Goal: Task Accomplishment & Management: Complete application form

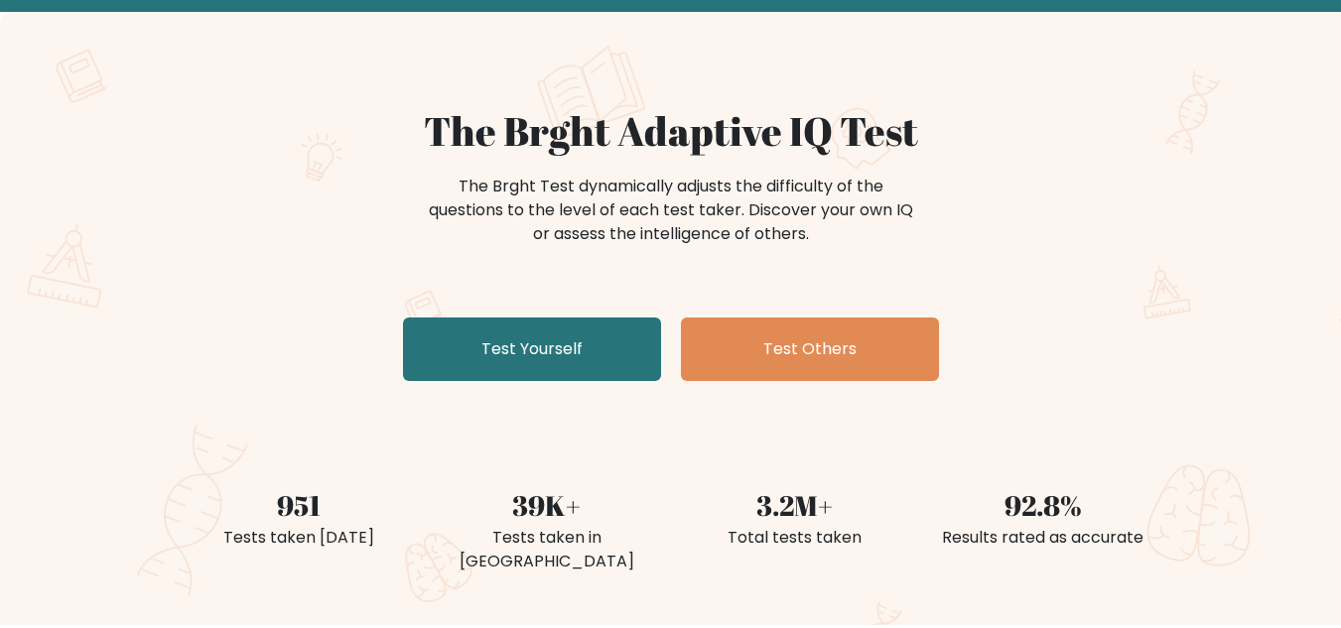
scroll to position [99, 0]
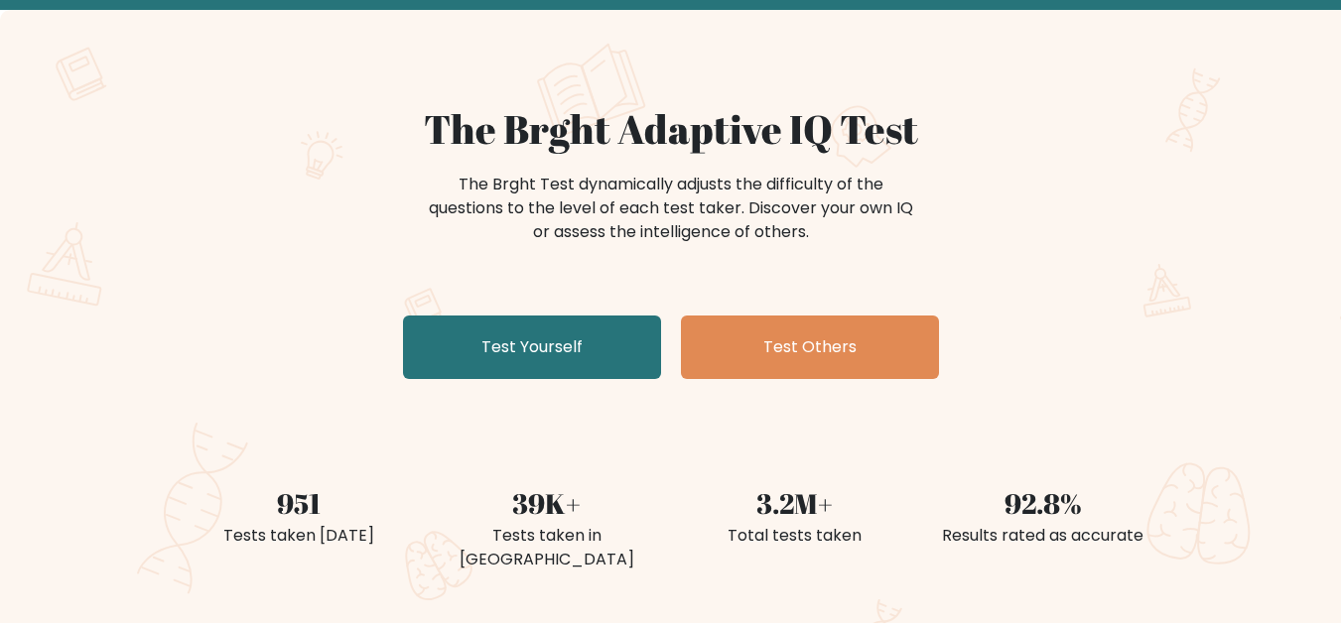
click at [526, 345] on link "Test Yourself" at bounding box center [532, 348] width 258 height 64
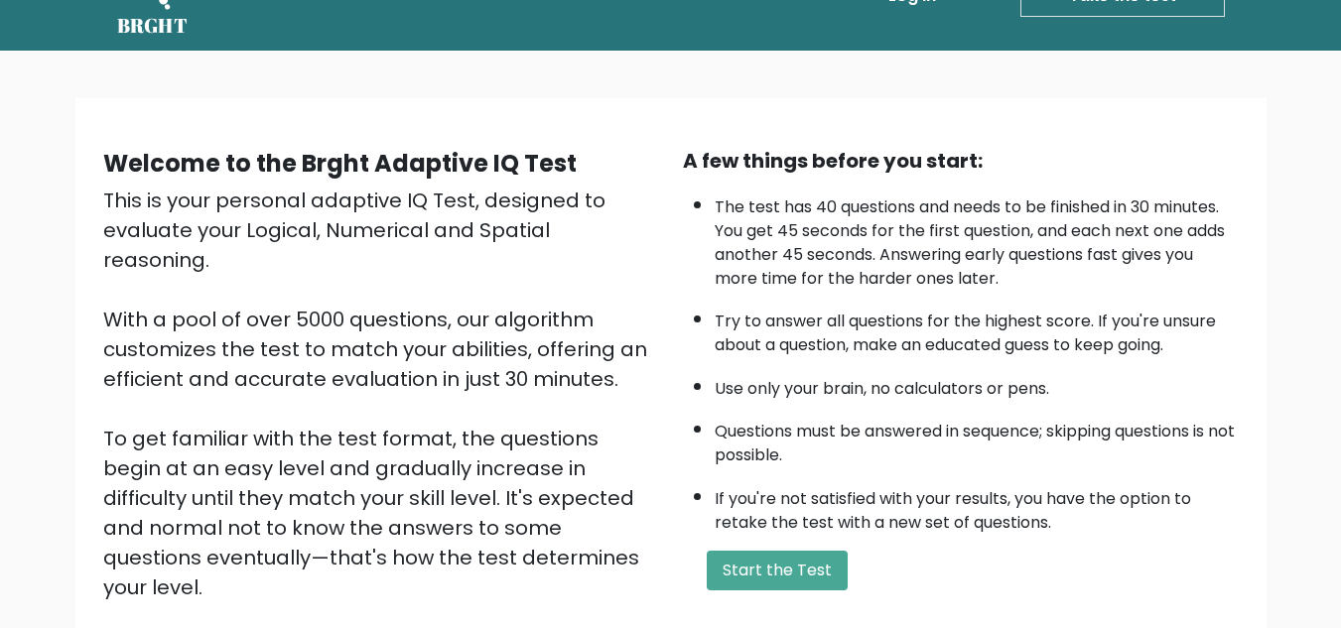
scroll to position [132, 0]
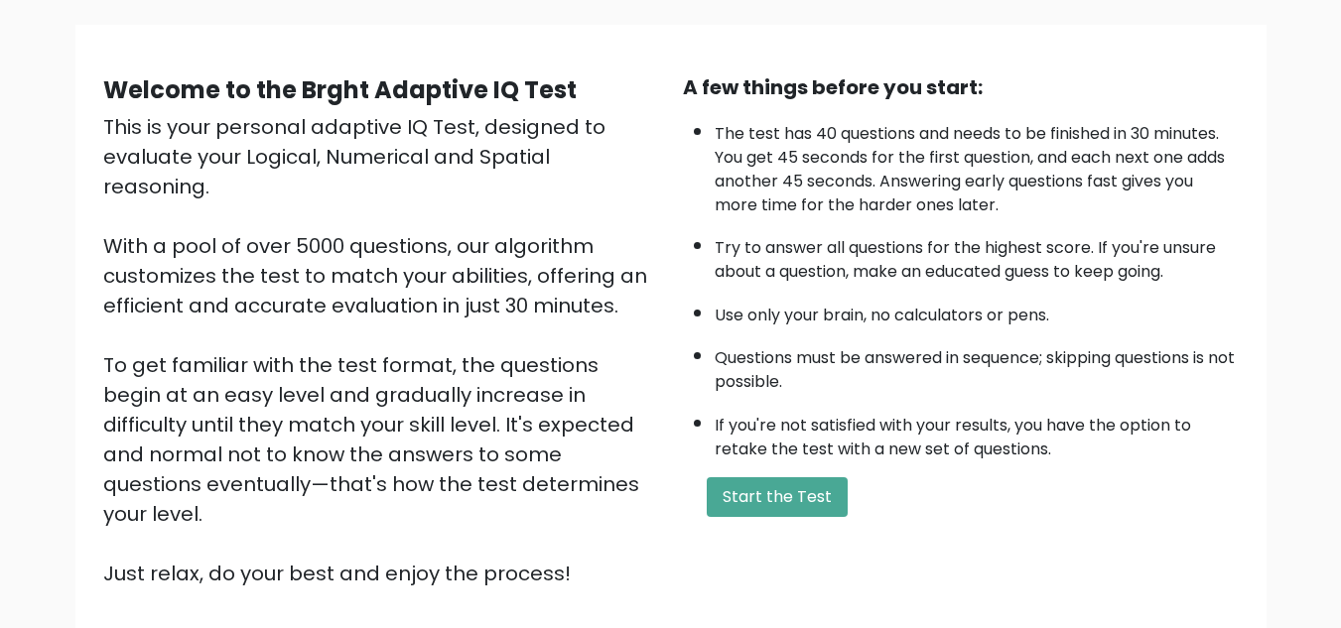
click at [756, 483] on button "Start the Test" at bounding box center [777, 497] width 141 height 40
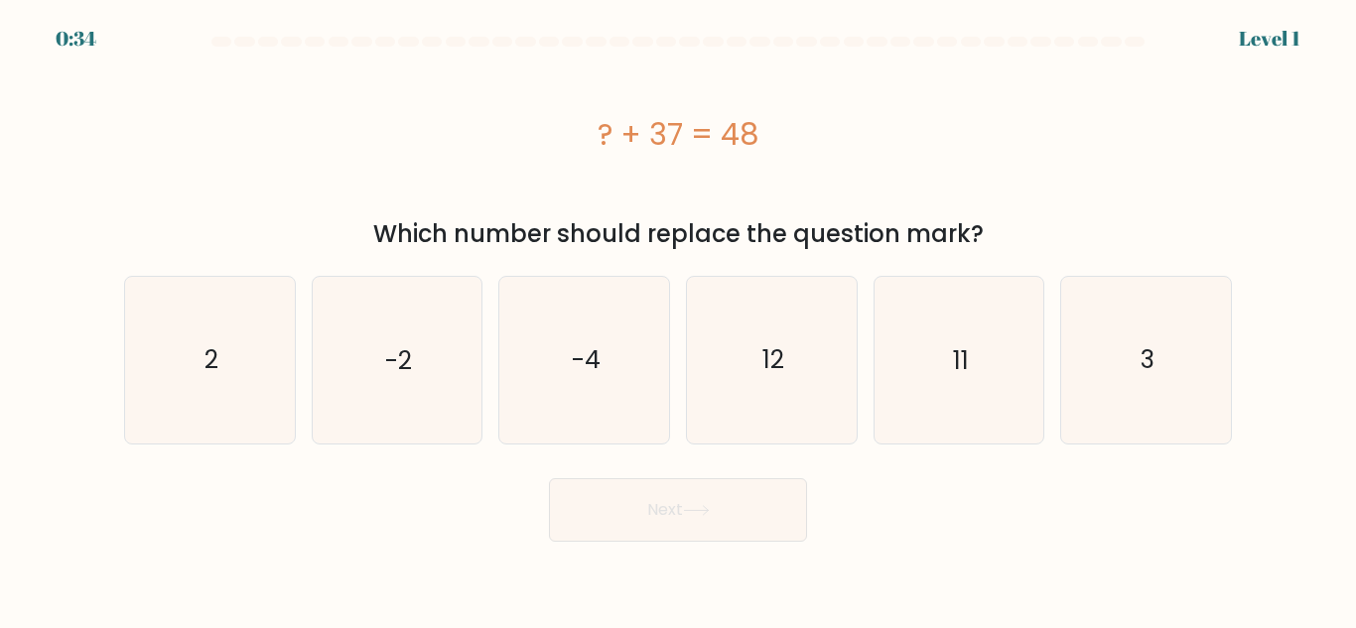
click at [934, 361] on icon "11" at bounding box center [958, 360] width 166 height 166
click at [679, 320] on input "e. 11" at bounding box center [678, 317] width 1 height 5
radio input "true"
click at [675, 508] on button "Next" at bounding box center [678, 510] width 258 height 64
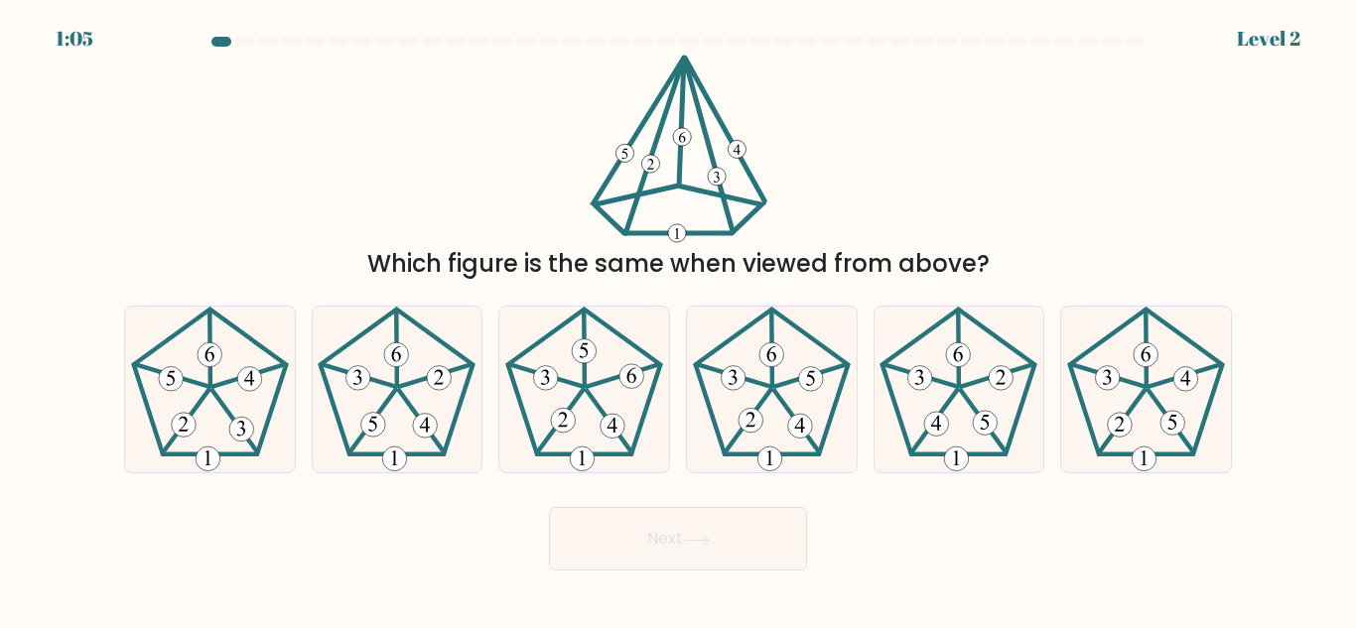
click at [202, 353] on 394 at bounding box center [210, 354] width 25 height 25
click at [678, 320] on input "a." at bounding box center [678, 317] width 1 height 5
radio input "true"
click at [667, 545] on button "Next" at bounding box center [678, 539] width 258 height 64
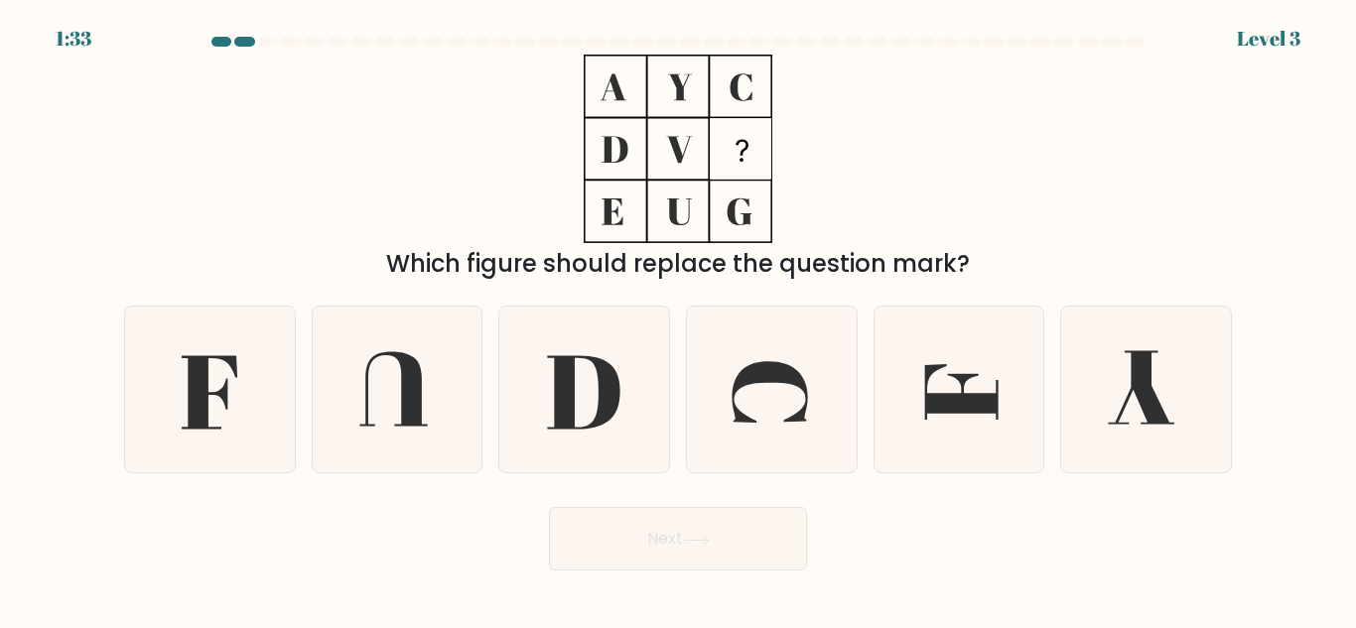
click at [577, 400] on icon at bounding box center [584, 390] width 166 height 166
click at [678, 320] on input "c." at bounding box center [678, 317] width 1 height 5
radio input "true"
click at [604, 532] on button "Next" at bounding box center [678, 539] width 258 height 64
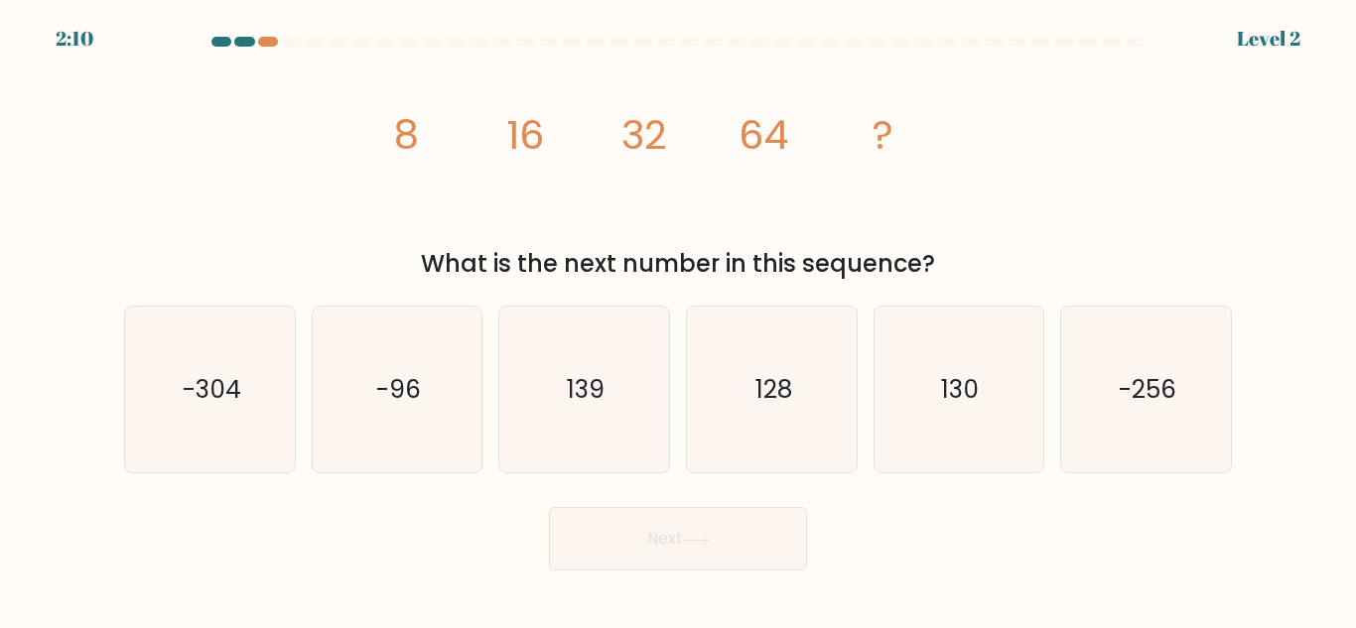
click at [782, 351] on icon "128" at bounding box center [772, 390] width 166 height 166
click at [679, 320] on input "d. 128" at bounding box center [678, 317] width 1 height 5
radio input "true"
click at [705, 525] on button "Next" at bounding box center [678, 539] width 258 height 64
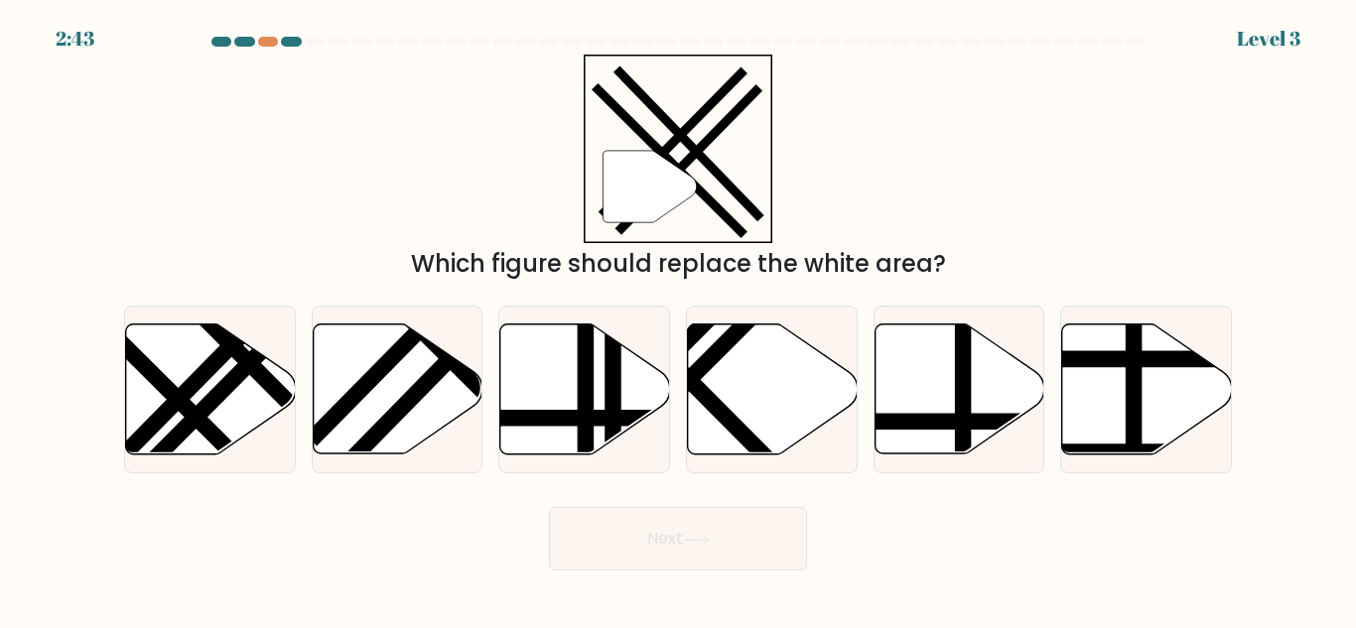
click at [400, 397] on icon at bounding box center [398, 390] width 170 height 130
click at [678, 320] on input "b." at bounding box center [678, 317] width 1 height 5
radio input "true"
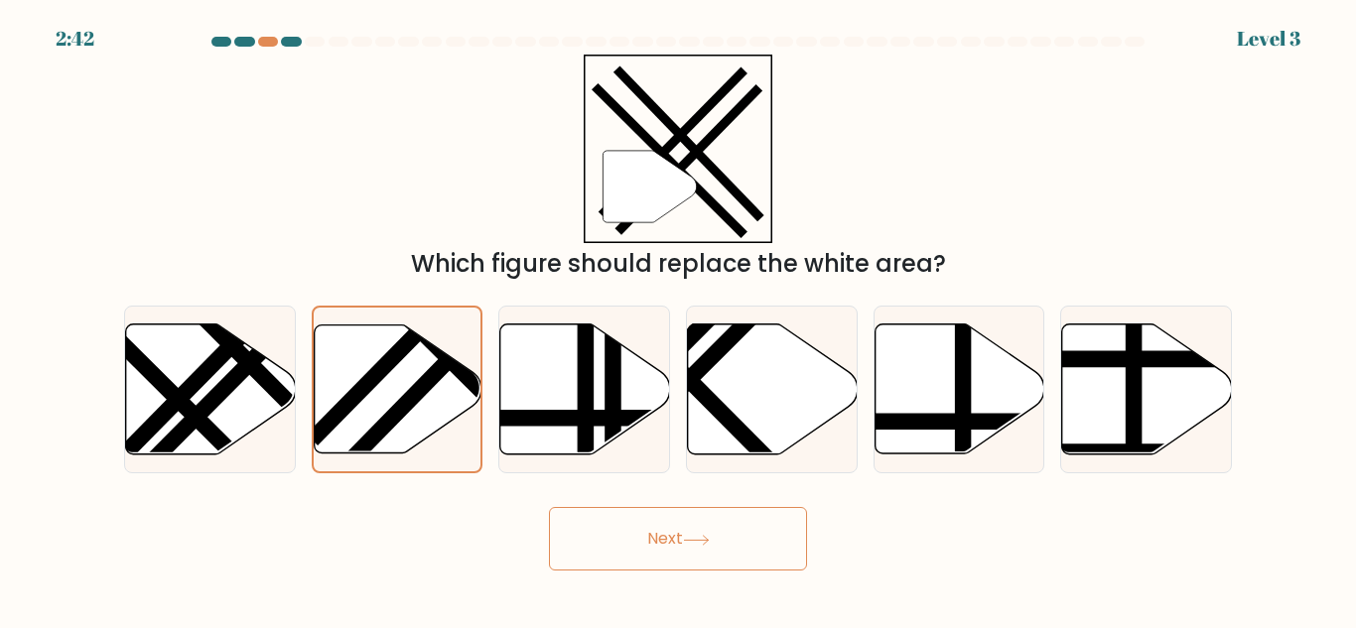
click at [667, 552] on button "Next" at bounding box center [678, 539] width 258 height 64
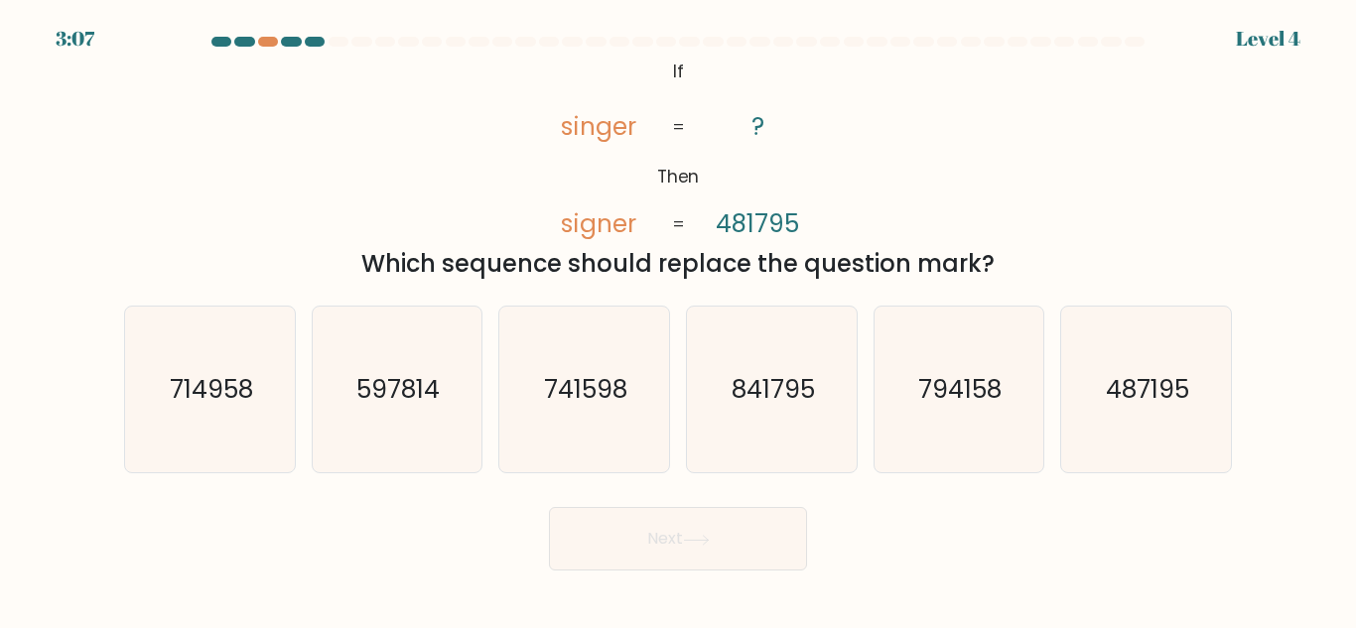
click at [1113, 391] on text "487195" at bounding box center [1147, 389] width 83 height 35
click at [679, 320] on input "f. 487195" at bounding box center [678, 317] width 1 height 5
radio input "true"
click at [680, 548] on button "Next" at bounding box center [678, 539] width 258 height 64
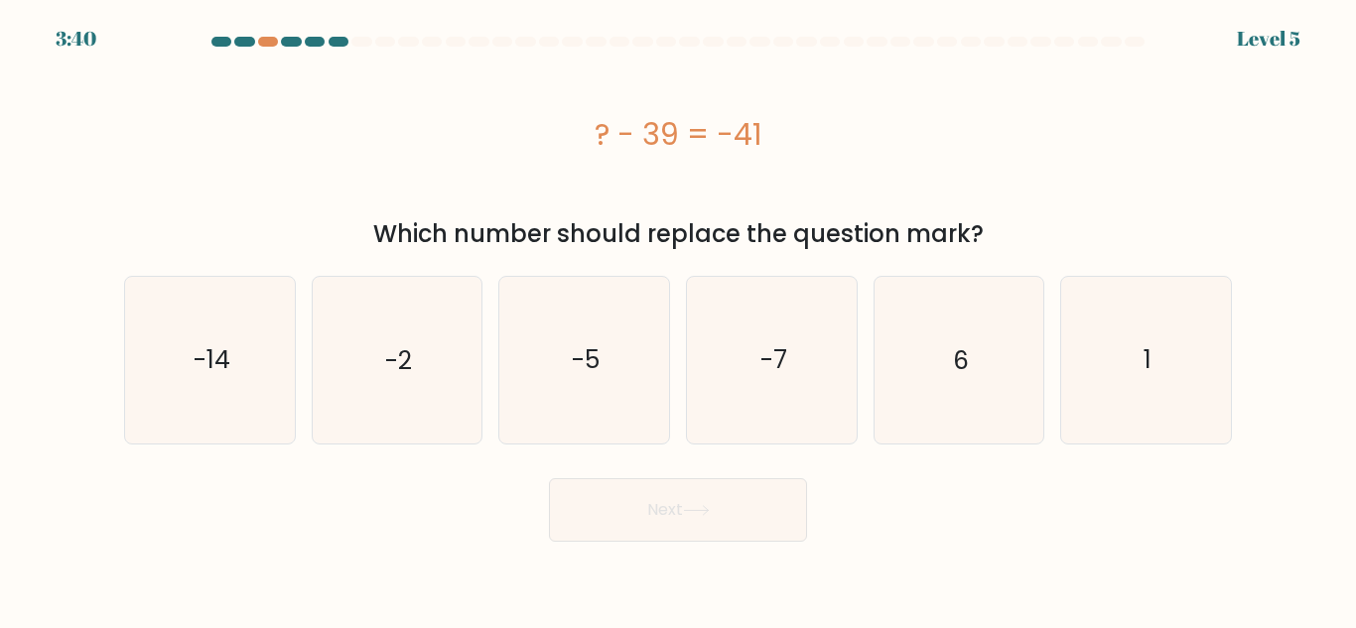
click at [404, 362] on text "-2" at bounding box center [398, 359] width 27 height 35
click at [678, 320] on input "b. -2" at bounding box center [678, 317] width 1 height 5
radio input "true"
click at [688, 520] on button "Next" at bounding box center [678, 510] width 258 height 64
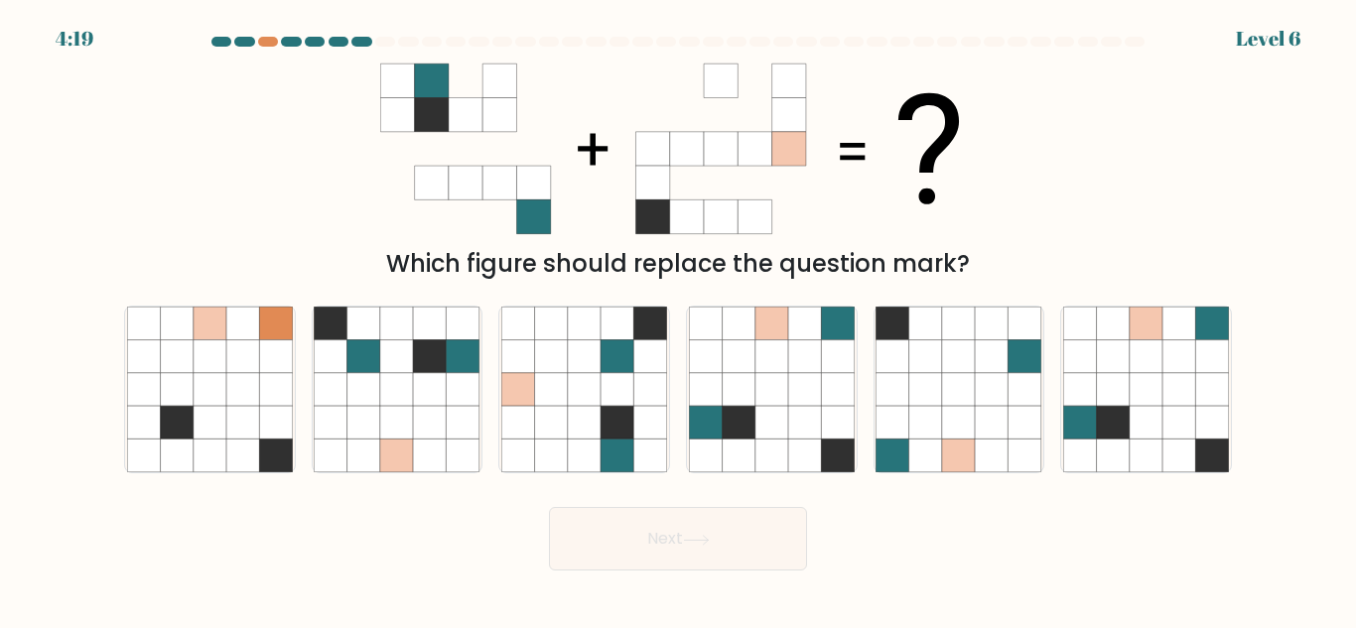
click at [777, 348] on icon at bounding box center [771, 356] width 33 height 33
click at [679, 320] on input "d." at bounding box center [678, 317] width 1 height 5
radio input "true"
click at [696, 563] on button "Next" at bounding box center [678, 539] width 258 height 64
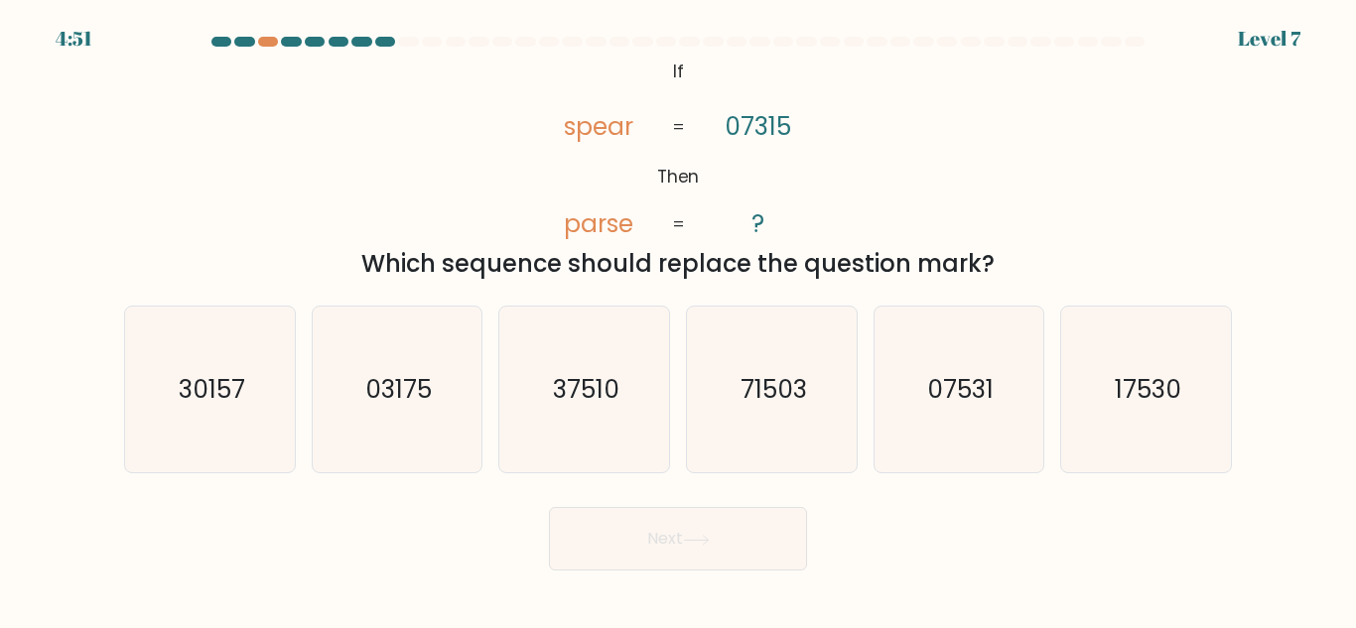
click at [783, 379] on text "71503" at bounding box center [773, 389] width 67 height 35
click at [679, 320] on input "d. 71503" at bounding box center [678, 317] width 1 height 5
radio input "true"
click at [762, 403] on text "71503" at bounding box center [773, 389] width 67 height 35
click at [679, 320] on input "d. 71503" at bounding box center [678, 317] width 1 height 5
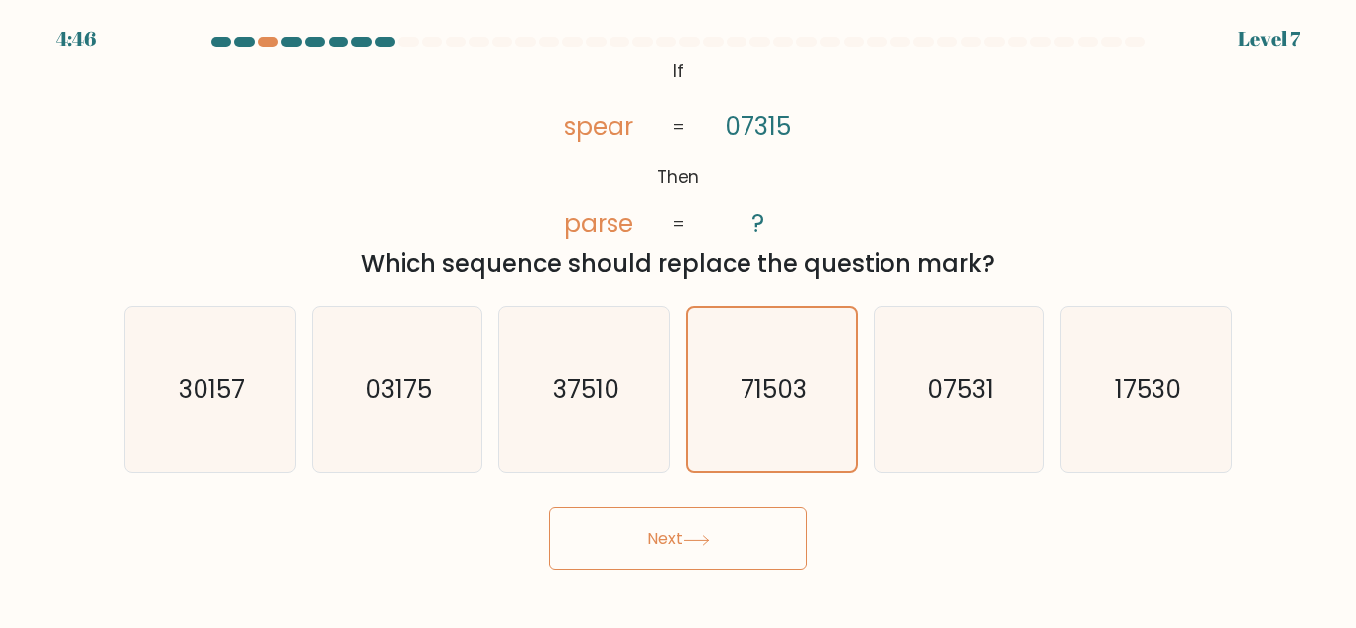
click at [447, 131] on div "@import url('[URL][DOMAIN_NAME]); If Then spear parse 07315 ? = = Which sequenc…" at bounding box center [678, 168] width 1132 height 227
click at [563, 379] on text "37510" at bounding box center [586, 389] width 67 height 35
click at [678, 320] on input "c. 37510" at bounding box center [678, 317] width 1 height 5
radio input "true"
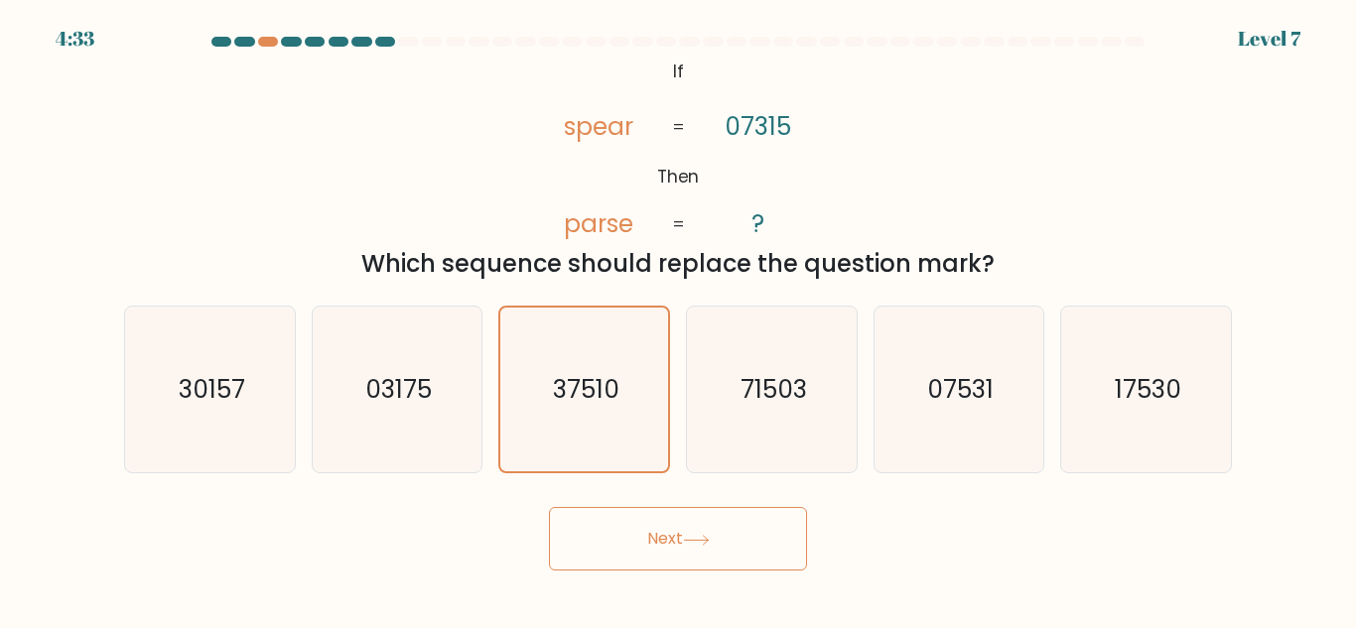
click at [624, 533] on button "Next" at bounding box center [678, 539] width 258 height 64
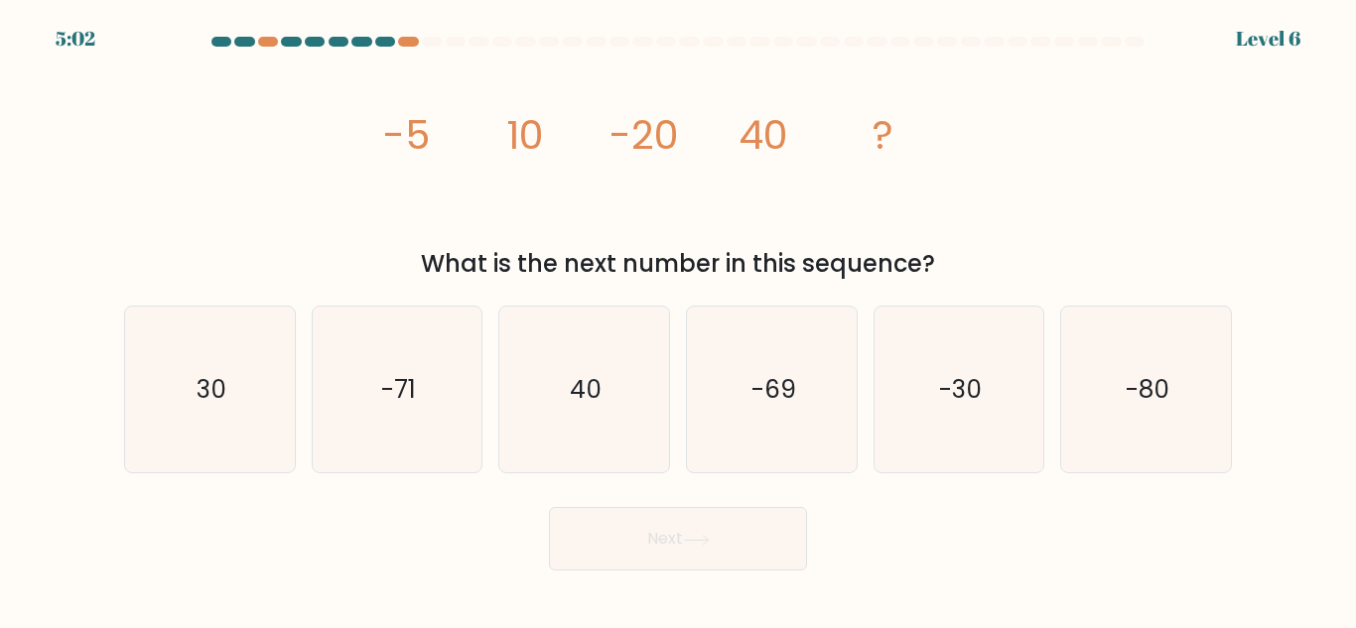
click at [1106, 380] on icon "-80" at bounding box center [1146, 390] width 166 height 166
click at [679, 320] on input "f. -80" at bounding box center [678, 317] width 1 height 5
radio input "true"
click at [735, 549] on button "Next" at bounding box center [678, 539] width 258 height 64
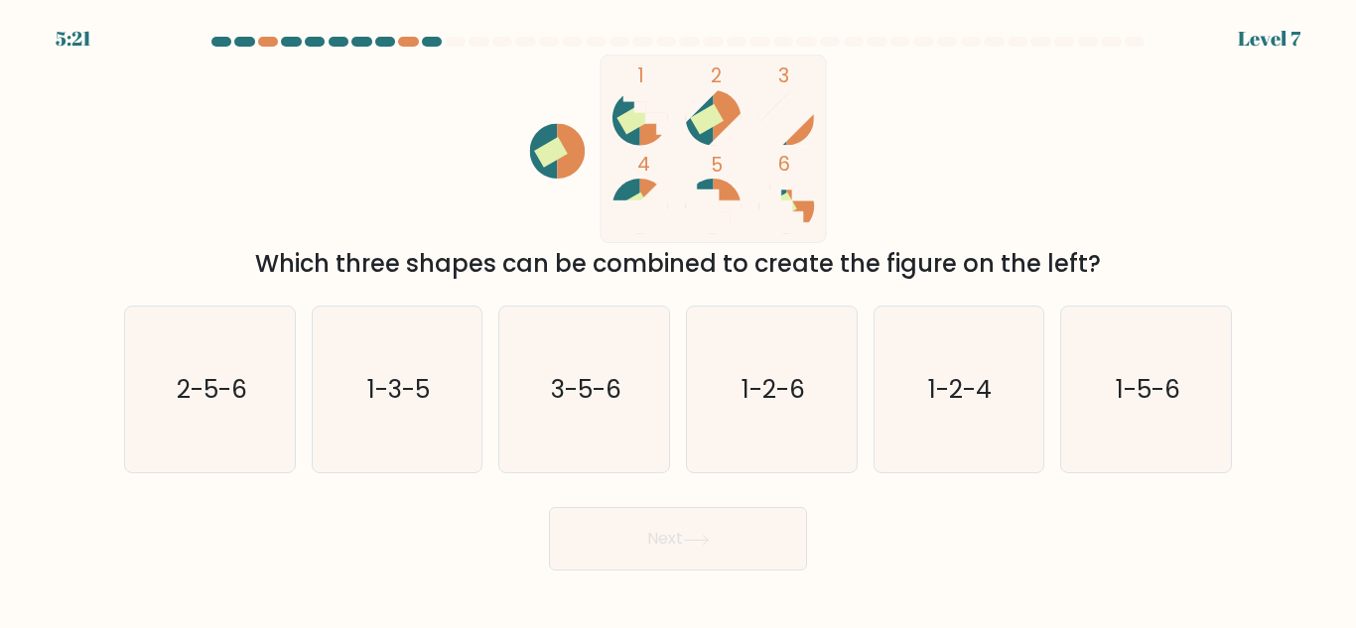
click at [1116, 402] on text "1-5-6" at bounding box center [1148, 389] width 65 height 35
click at [679, 320] on input "f. 1-5-6" at bounding box center [678, 317] width 1 height 5
radio input "true"
click at [675, 546] on button "Next" at bounding box center [678, 539] width 258 height 64
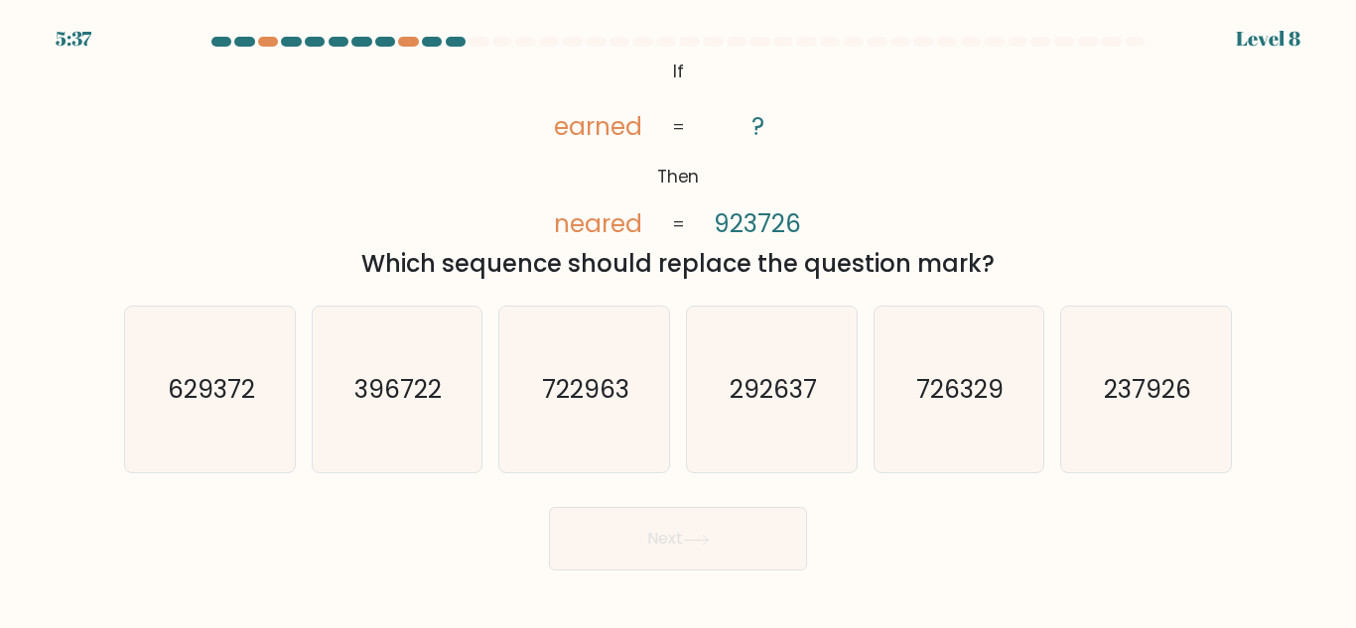
click at [744, 400] on text "292637" at bounding box center [773, 389] width 87 height 35
click at [679, 320] on input "d. 292637" at bounding box center [678, 317] width 1 height 5
radio input "true"
click at [672, 554] on button "Next" at bounding box center [678, 539] width 258 height 64
